Goal: Task Accomplishment & Management: Use online tool/utility

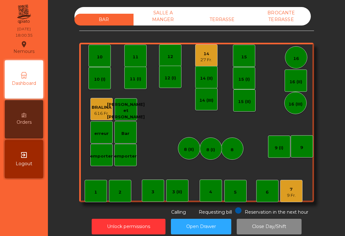
click at [203, 51] on div "14" at bounding box center [206, 54] width 12 height 6
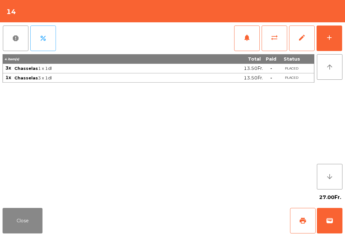
click at [302, 220] on span "print" at bounding box center [303, 221] width 8 height 8
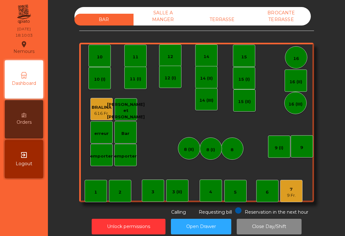
click at [223, 15] on div "TERRASSE" at bounding box center [222, 20] width 59 height 12
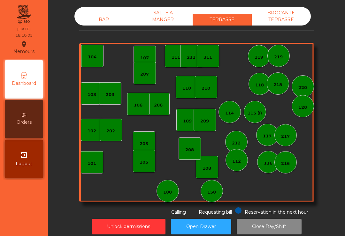
click at [172, 191] on div "100" at bounding box center [167, 192] width 9 height 6
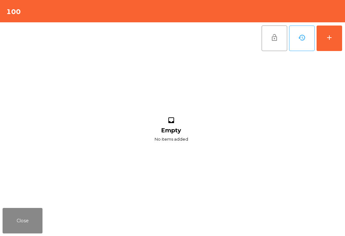
click at [330, 41] on div "add" at bounding box center [330, 38] width 8 height 8
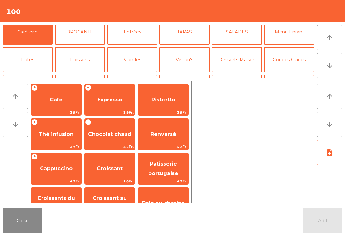
scroll to position [24, 0]
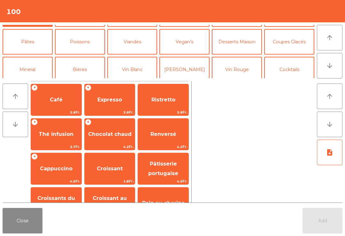
click at [79, 63] on button "Bières" at bounding box center [80, 70] width 50 height 26
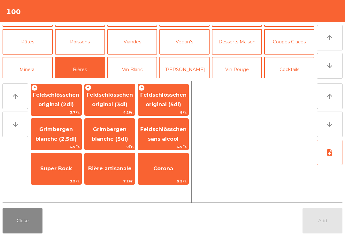
click at [112, 104] on span "Feldschlösschen original (3dl)" at bounding box center [110, 100] width 46 height 16
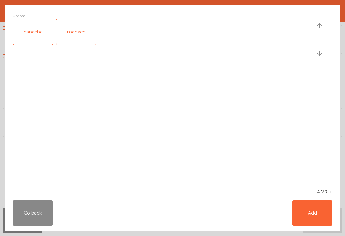
click at [312, 211] on button "Add" at bounding box center [312, 214] width 40 height 26
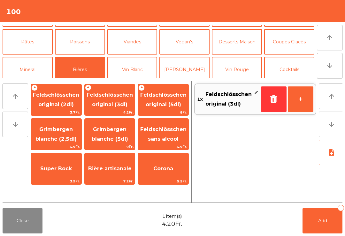
click at [140, 69] on button "Vin Blanc" at bounding box center [132, 70] width 50 height 26
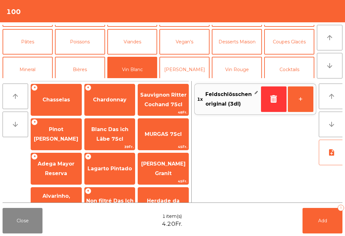
click at [61, 137] on span "Pinot [PERSON_NAME]" at bounding box center [56, 135] width 44 height 16
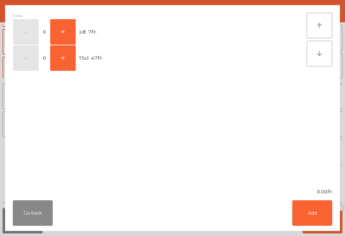
click at [64, 31] on button "+" at bounding box center [63, 32] width 26 height 26
click at [317, 221] on button "Add" at bounding box center [312, 214] width 40 height 26
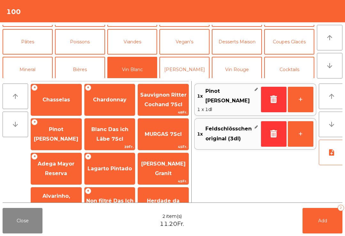
click at [325, 224] on button "Add 2" at bounding box center [323, 221] width 40 height 26
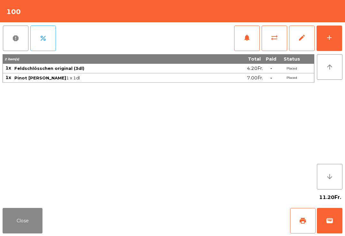
click at [333, 222] on span "wallet" at bounding box center [330, 221] width 8 height 8
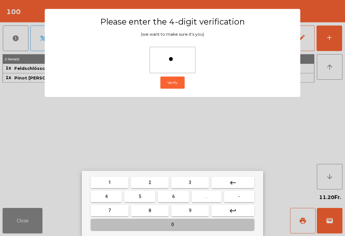
type input "**"
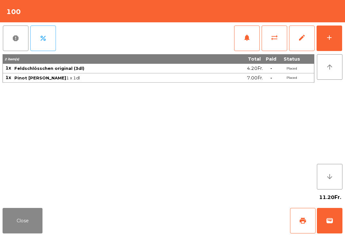
click at [200, 222] on div "Close print wallet" at bounding box center [172, 221] width 345 height 31
click at [199, 222] on div "Close print wallet" at bounding box center [172, 221] width 345 height 31
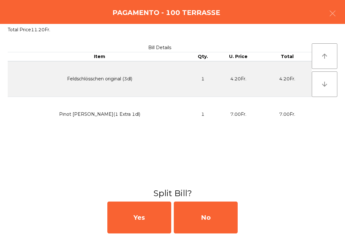
click at [206, 217] on div "No" at bounding box center [206, 218] width 64 height 32
click at [206, 217] on div "MB" at bounding box center [206, 218] width 64 height 32
click at [198, 217] on div "No" at bounding box center [206, 218] width 64 height 32
click at [202, 223] on div "No" at bounding box center [206, 218] width 64 height 32
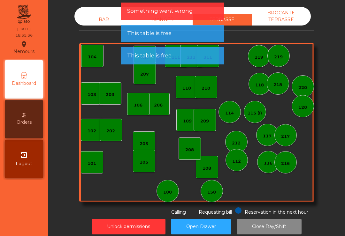
click at [94, 16] on div "BAR" at bounding box center [103, 20] width 59 height 12
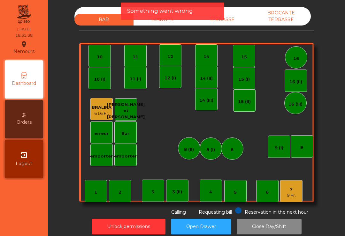
click at [298, 197] on div "7 9 Fr." at bounding box center [291, 191] width 22 height 22
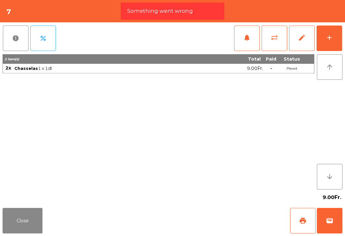
click at [42, 230] on button "Close" at bounding box center [23, 221] width 40 height 26
